Goal: Task Accomplishment & Management: Use online tool/utility

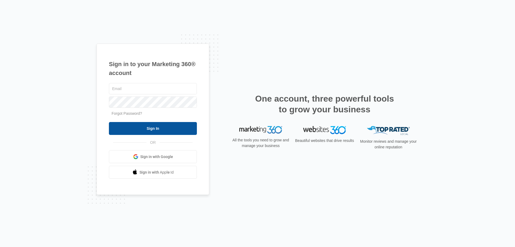
type input "[EMAIL_ADDRESS][DOMAIN_NAME]"
click at [155, 127] on input "Sign In" at bounding box center [153, 128] width 88 height 13
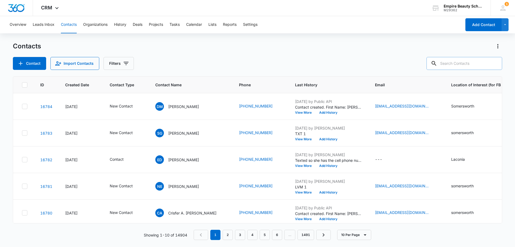
click at [454, 64] on input "text" at bounding box center [465, 63] width 76 height 13
type input "[PERSON_NAME]"
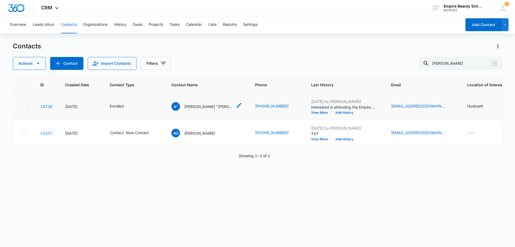
click at [210, 104] on p "[PERSON_NAME] "[PERSON_NAME]" [PERSON_NAME]" at bounding box center [208, 107] width 48 height 6
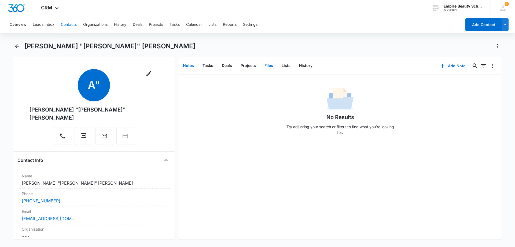
click at [271, 66] on button "Files" at bounding box center [268, 65] width 17 height 17
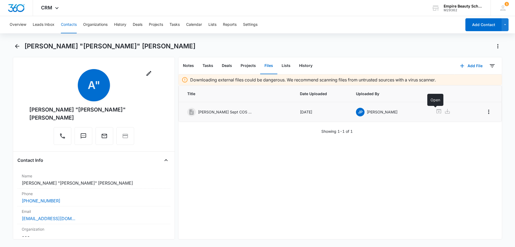
click at [436, 112] on icon at bounding box center [439, 111] width 6 height 6
